Goal: Task Accomplishment & Management: Manage account settings

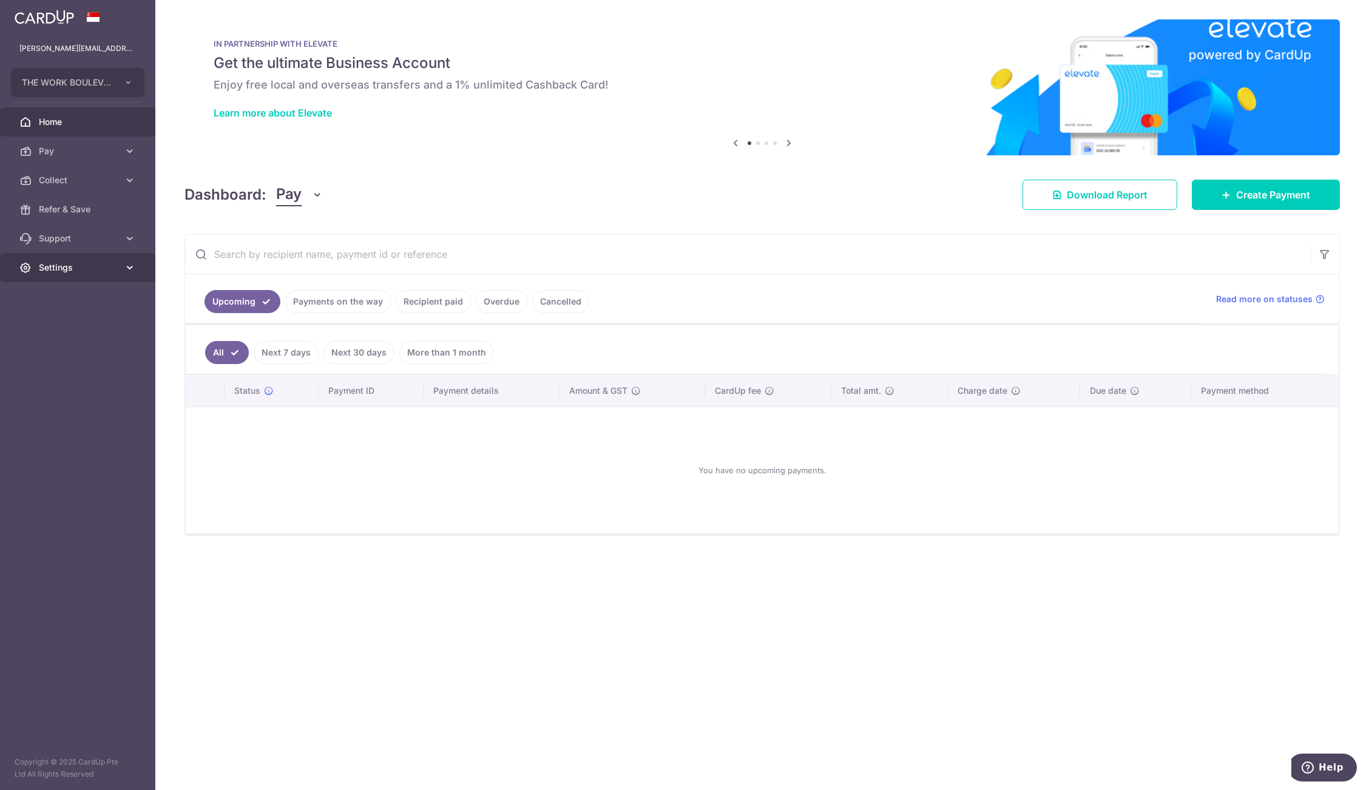
click at [94, 271] on span "Settings" at bounding box center [79, 268] width 80 height 12
click at [76, 300] on span "Account" at bounding box center [79, 297] width 80 height 12
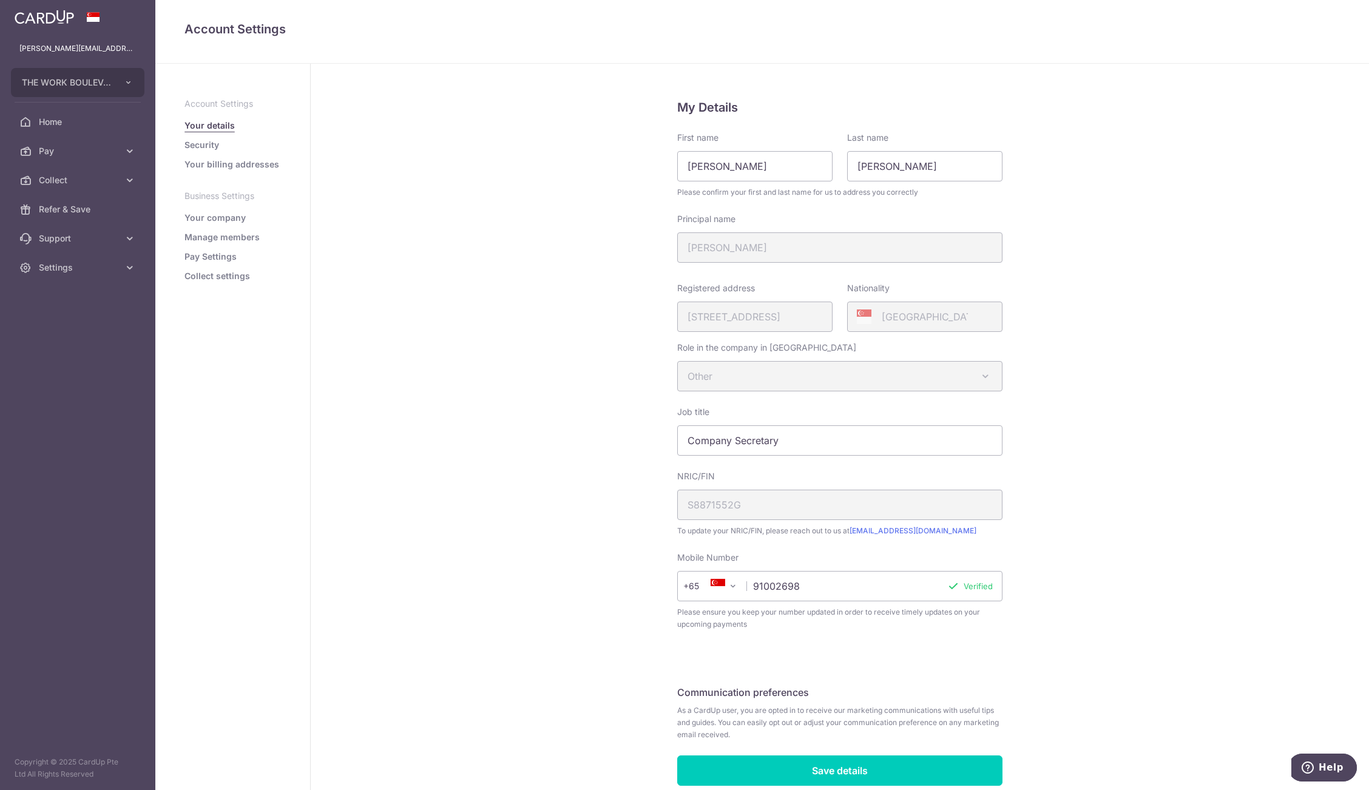
click at [214, 285] on aside "Account Settings Your details Security Your billing addresses Business Settings…" at bounding box center [232, 427] width 155 height 726
click at [214, 280] on link "Collect settings" at bounding box center [217, 276] width 66 height 12
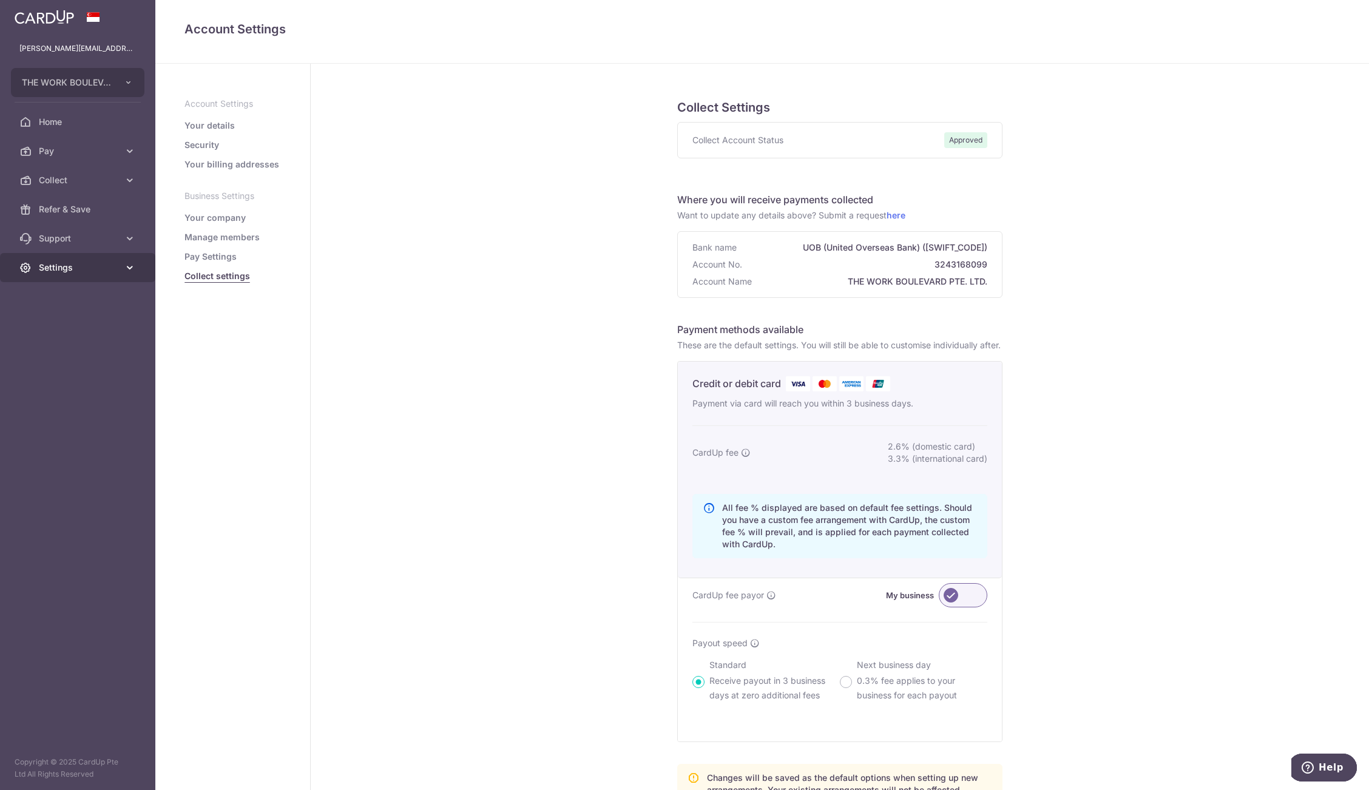
click at [49, 268] on span "Settings" at bounding box center [79, 268] width 80 height 12
click at [63, 321] on span "Logout" at bounding box center [79, 326] width 80 height 12
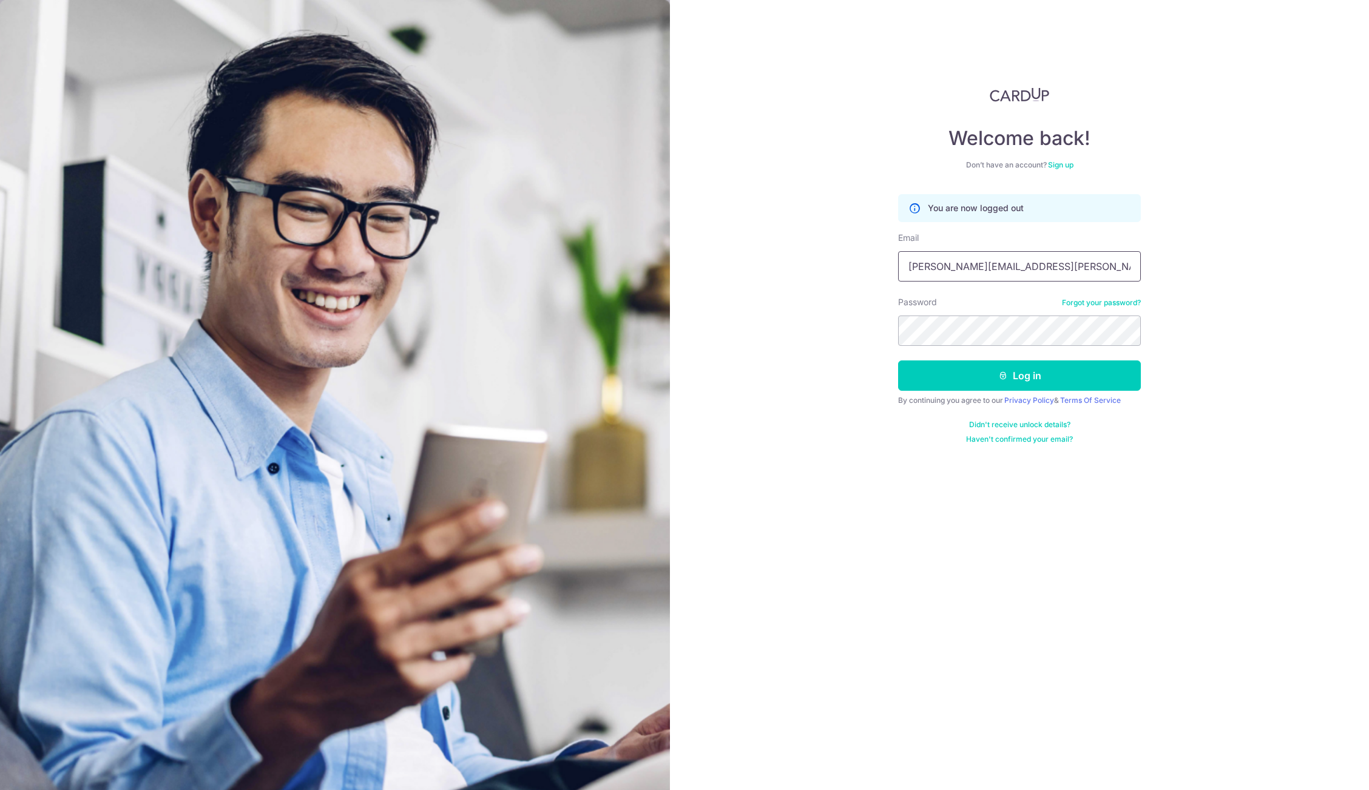
click at [982, 265] on input "[PERSON_NAME][EMAIL_ADDRESS][PERSON_NAME][DOMAIN_NAME]" at bounding box center [1019, 266] width 243 height 30
type input "[EMAIL_ADDRESS][DOMAIN_NAME]"
click at [1089, 362] on button "Log in" at bounding box center [1019, 375] width 243 height 30
